Goal: Task Accomplishment & Management: Complete application form

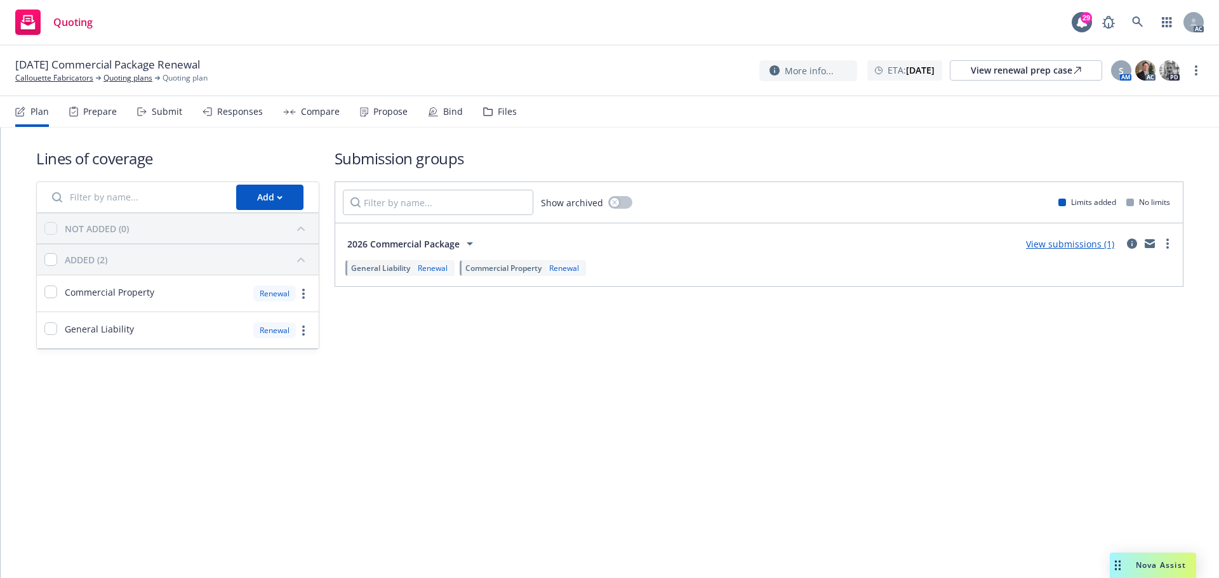
click at [166, 117] on div "Submit" at bounding box center [167, 112] width 30 height 10
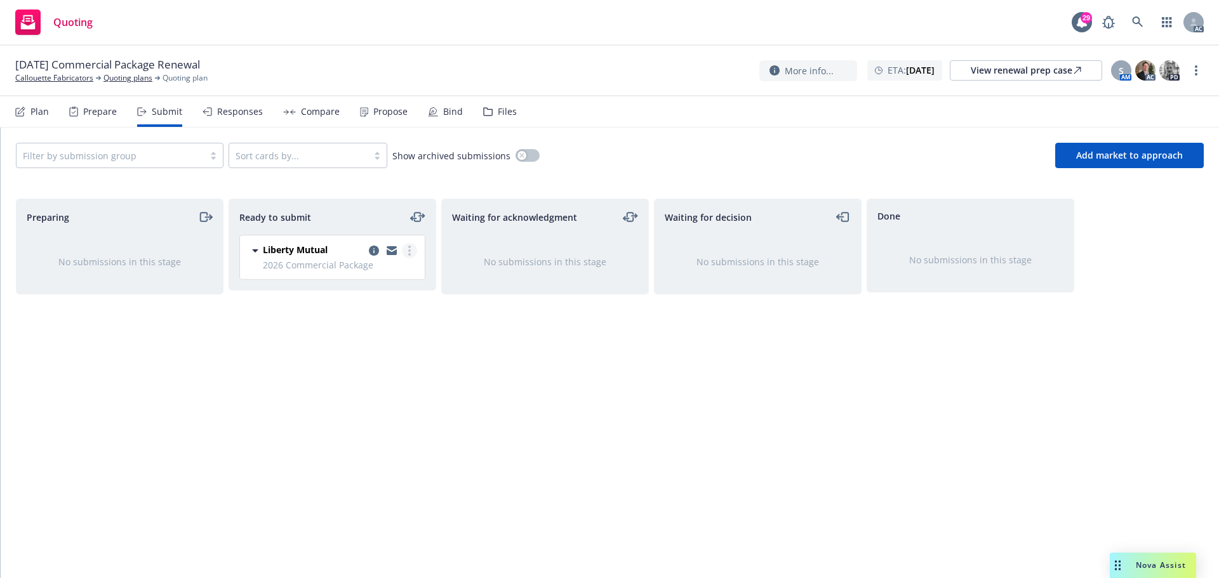
click at [409, 252] on circle "more" at bounding box center [409, 250] width 3 height 3
click at [378, 306] on span "Log acknowledgement" at bounding box center [351, 302] width 125 height 12
